Goal: Task Accomplishment & Management: Manage account settings

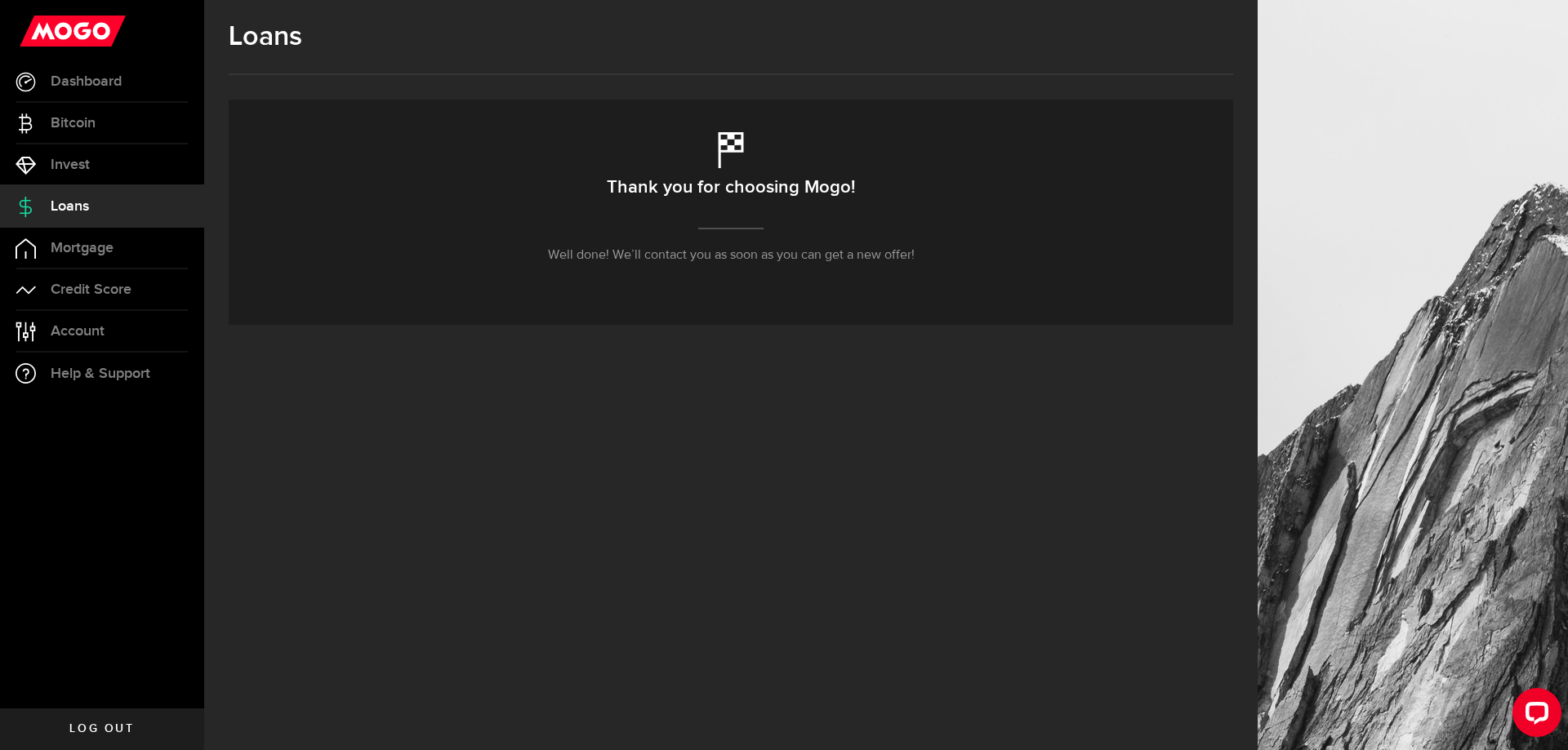
click at [76, 205] on span "Loans" at bounding box center [69, 206] width 39 height 15
click at [87, 87] on span "Dashboard" at bounding box center [86, 81] width 71 height 15
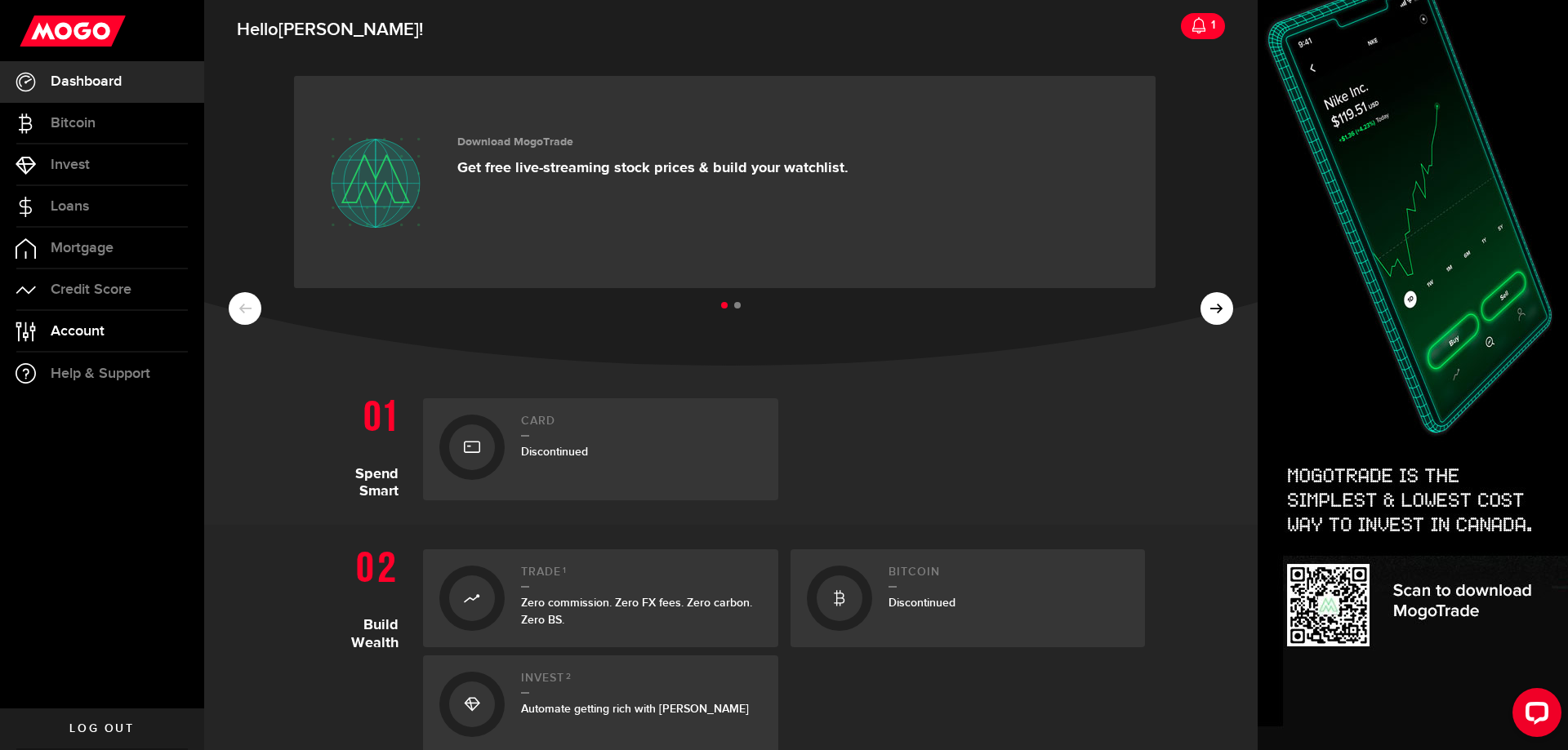
click at [85, 328] on span "Account" at bounding box center [77, 331] width 54 height 15
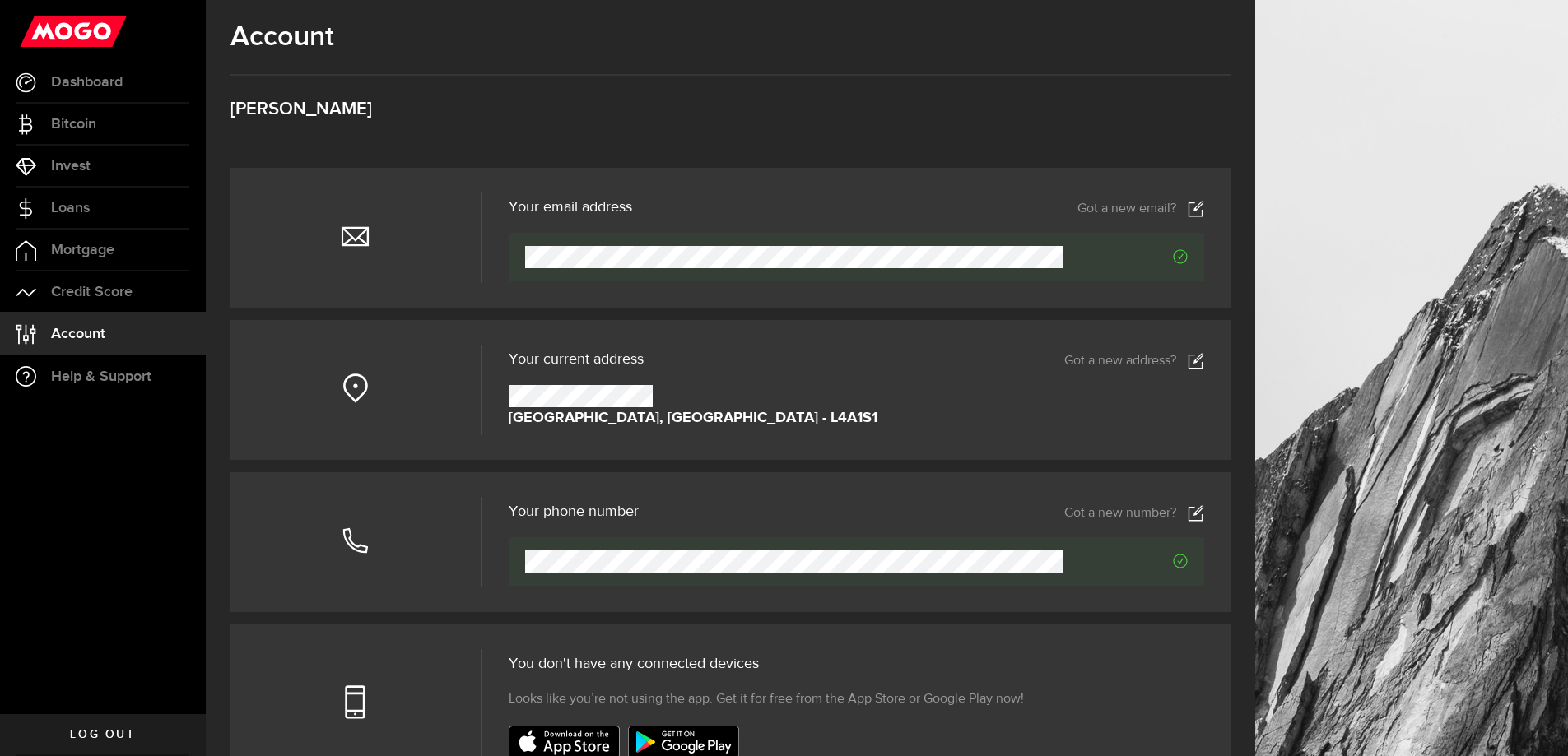
click at [98, 735] on span "Log out" at bounding box center [102, 734] width 65 height 11
